Goal: Find specific page/section: Find specific page/section

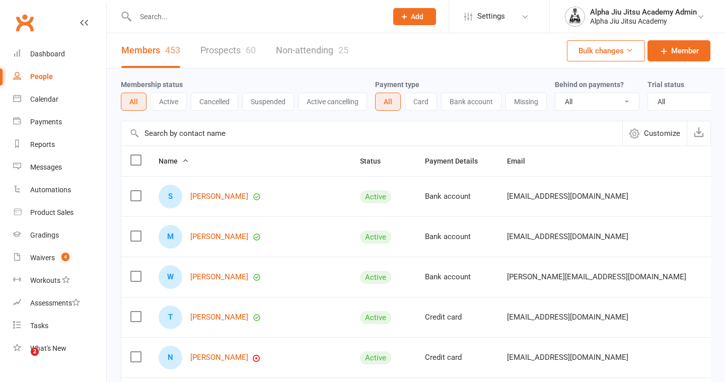
select select "100"
click at [204, 131] on input "text" at bounding box center [371, 133] width 501 height 24
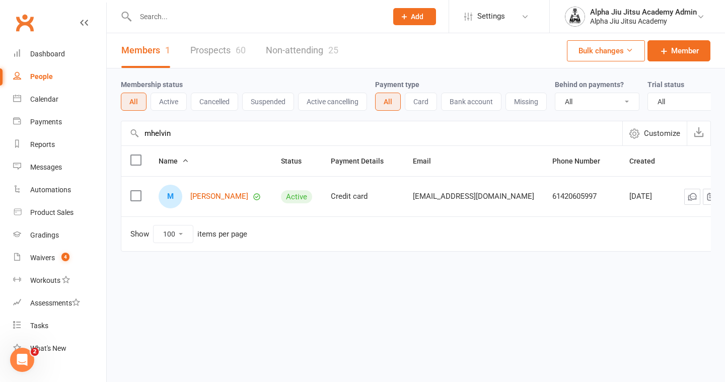
type input "mhelvin"
drag, startPoint x: 557, startPoint y: 198, endPoint x: 516, endPoint y: 197, distance: 40.3
click at [552, 197] on div "61420605997" at bounding box center [581, 196] width 59 height 9
copy div "420605997"
click at [55, 74] on link "People" at bounding box center [59, 76] width 93 height 23
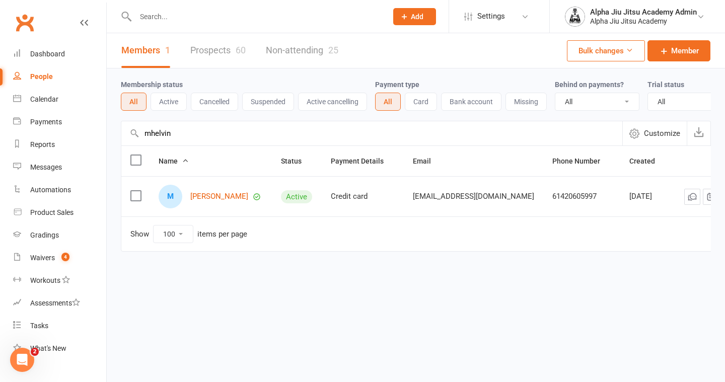
click at [154, 133] on input "mhelvin" at bounding box center [371, 133] width 501 height 24
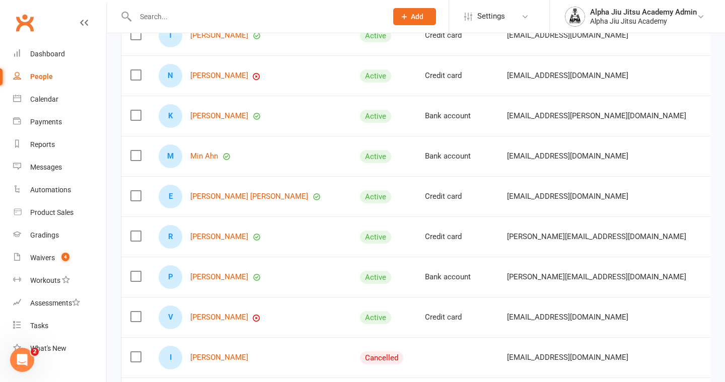
scroll to position [302, 0]
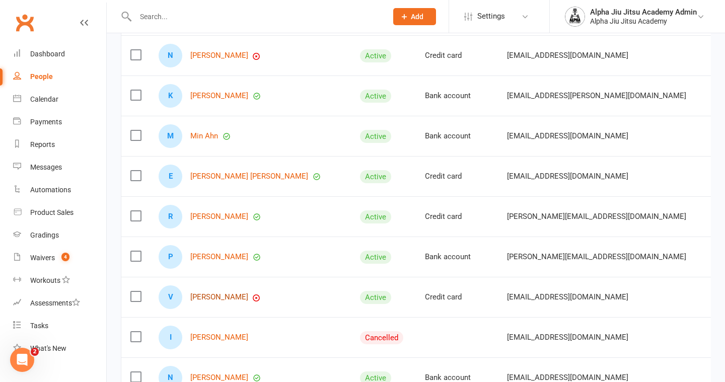
click at [239, 297] on link "[PERSON_NAME]" at bounding box center [219, 297] width 58 height 9
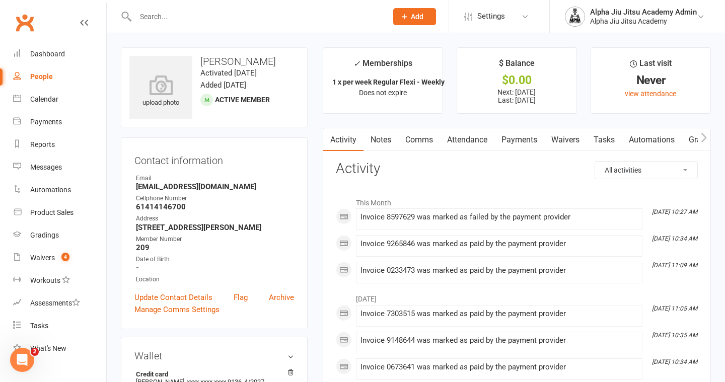
click at [525, 143] on link "Payments" at bounding box center [519, 139] width 50 height 23
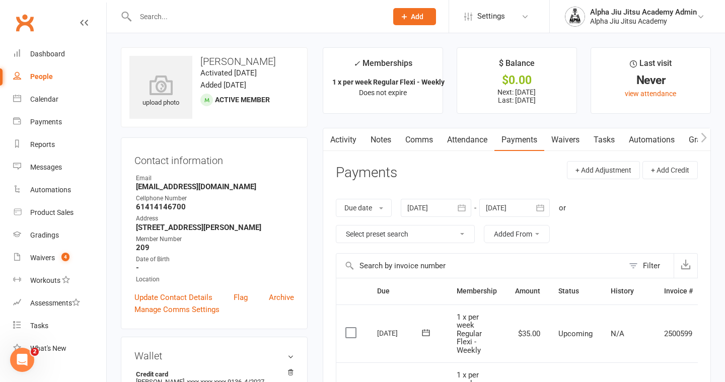
click at [32, 69] on link "People" at bounding box center [59, 76] width 93 height 23
select select "100"
